Goal: Task Accomplishment & Management: Manage account settings

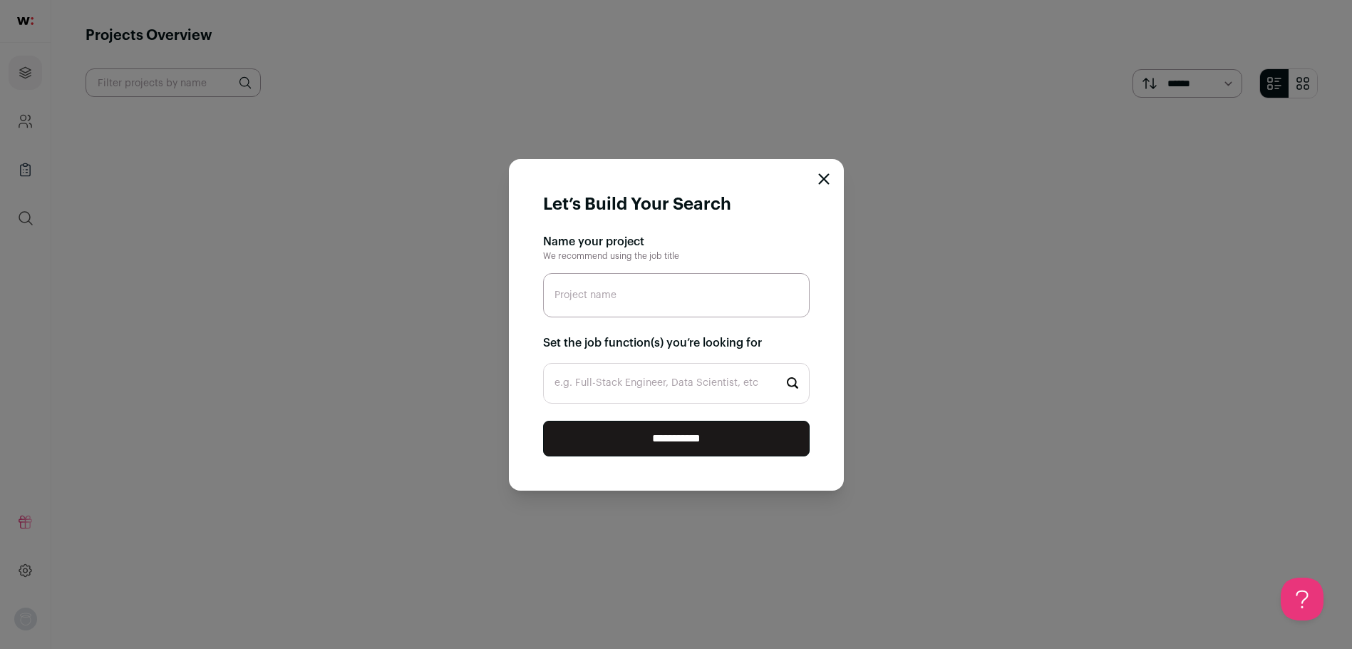
click at [818, 174] on icon "Close modal" at bounding box center [823, 178] width 11 height 11
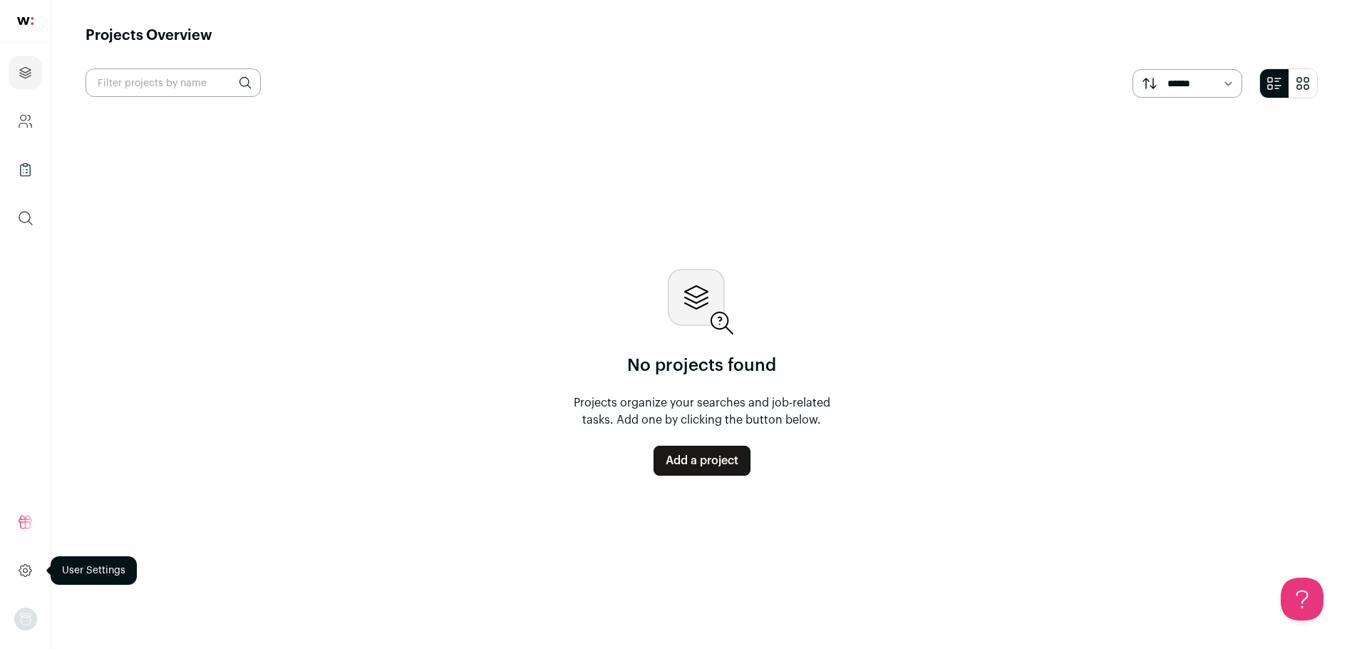
click at [26, 569] on icon at bounding box center [25, 570] width 16 height 17
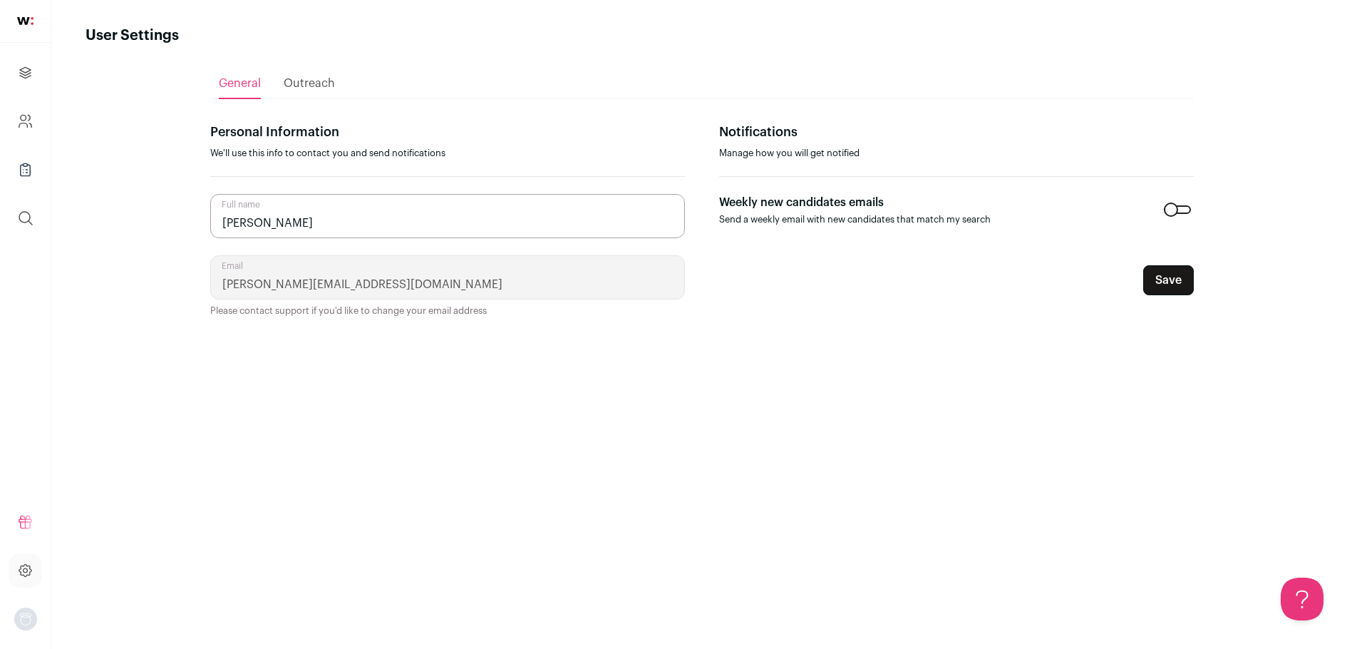
click at [20, 610] on img "Open dropdown" at bounding box center [25, 618] width 23 height 23
click at [84, 611] on button "Logout" at bounding box center [128, 611] width 158 height 14
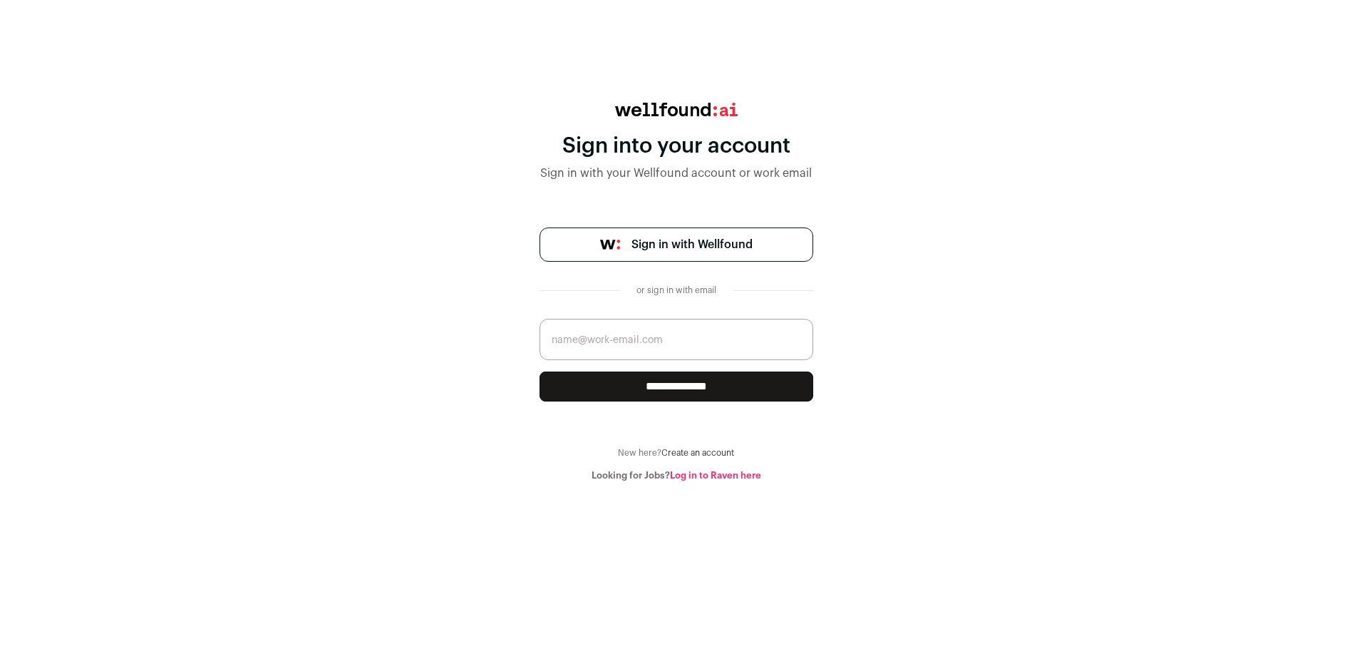
click at [647, 337] on input "email" at bounding box center [676, 339] width 274 height 41
type input "[PERSON_NAME][EMAIL_ADDRESS][DOMAIN_NAME]"
click at [658, 383] on input "**********" at bounding box center [676, 386] width 274 height 30
